Goal: Information Seeking & Learning: Learn about a topic

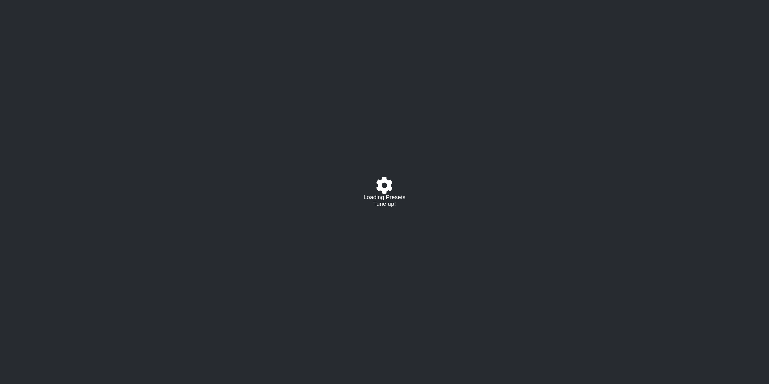
select select "C"
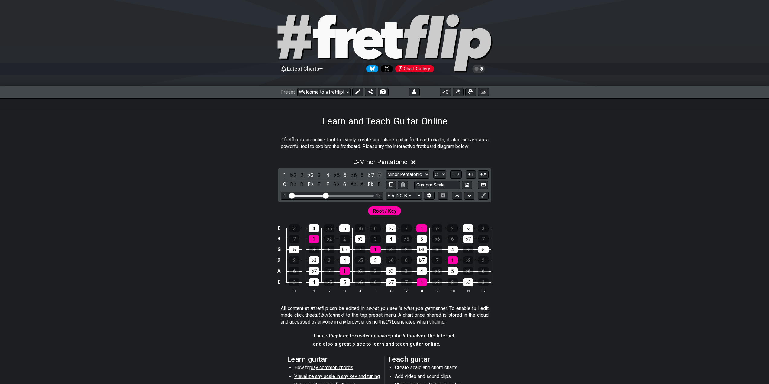
click at [378, 176] on div "7" at bounding box center [379, 175] width 8 height 8
drag, startPoint x: 378, startPoint y: 175, endPoint x: 379, endPoint y: 170, distance: 4.6
click at [378, 175] on div "7" at bounding box center [379, 175] width 8 height 8
click at [327, 91] on select "Welcome to #fretflip! Initial Preset Custom Preset Learn and Teach Guitar Onlin…" at bounding box center [323, 92] width 53 height 8
click at [297, 88] on select "Welcome to #fretflip! Initial Preset Custom Preset Learn and Teach Guitar Onlin…" at bounding box center [323, 92] width 53 height 8
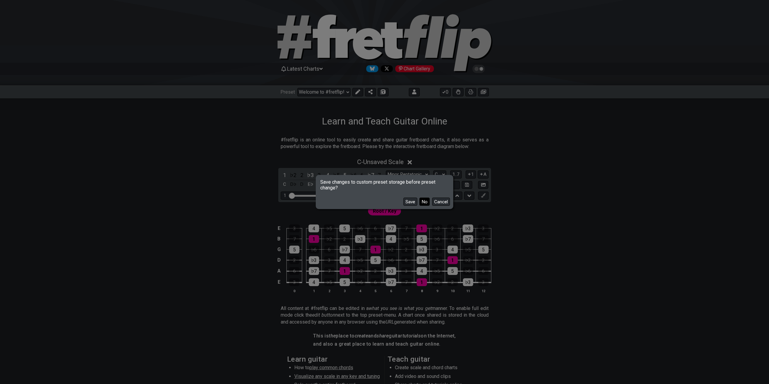
click at [421, 204] on button "No" at bounding box center [425, 202] width 10 height 8
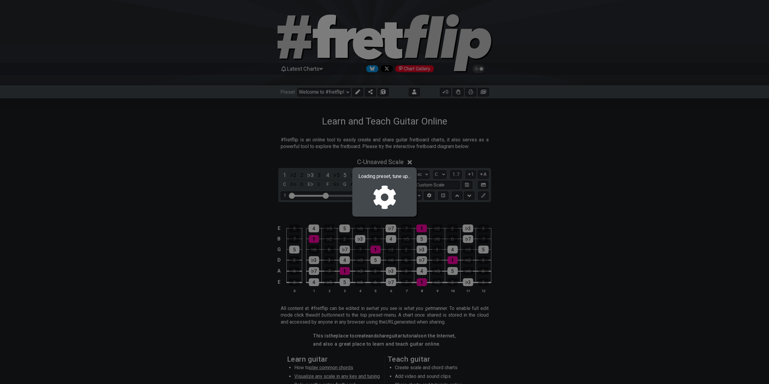
select select "/02MXTBB3"
select select "Minor / Aeolian"
select select "B E A D G B E"
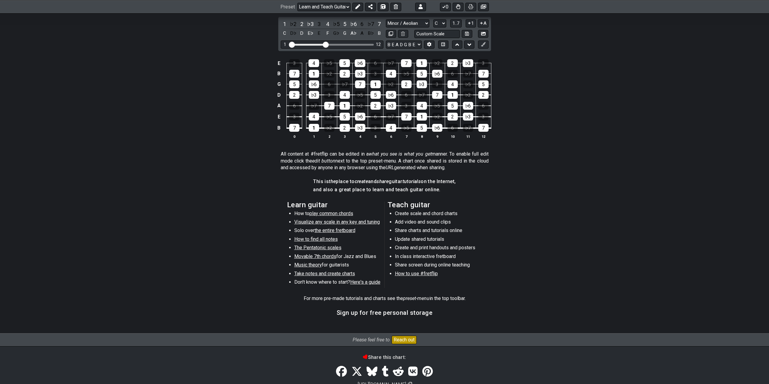
scroll to position [30, 0]
